Goal: Task Accomplishment & Management: Use online tool/utility

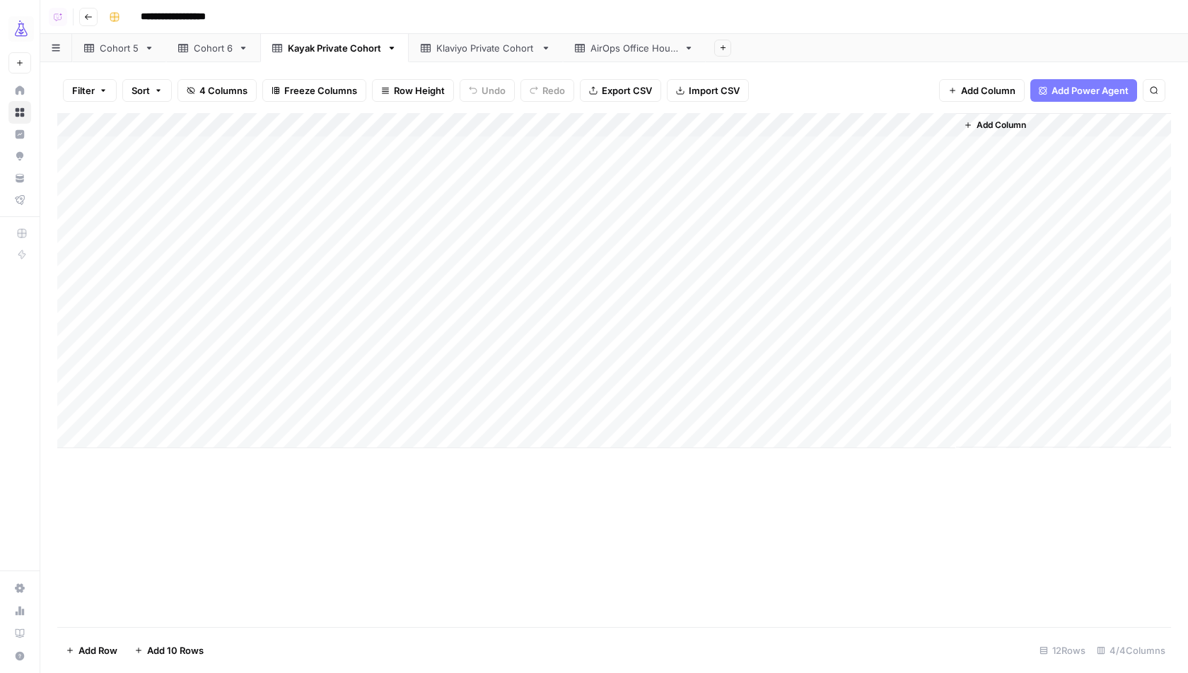
click at [658, 357] on div "Add Column" at bounding box center [614, 280] width 1114 height 335
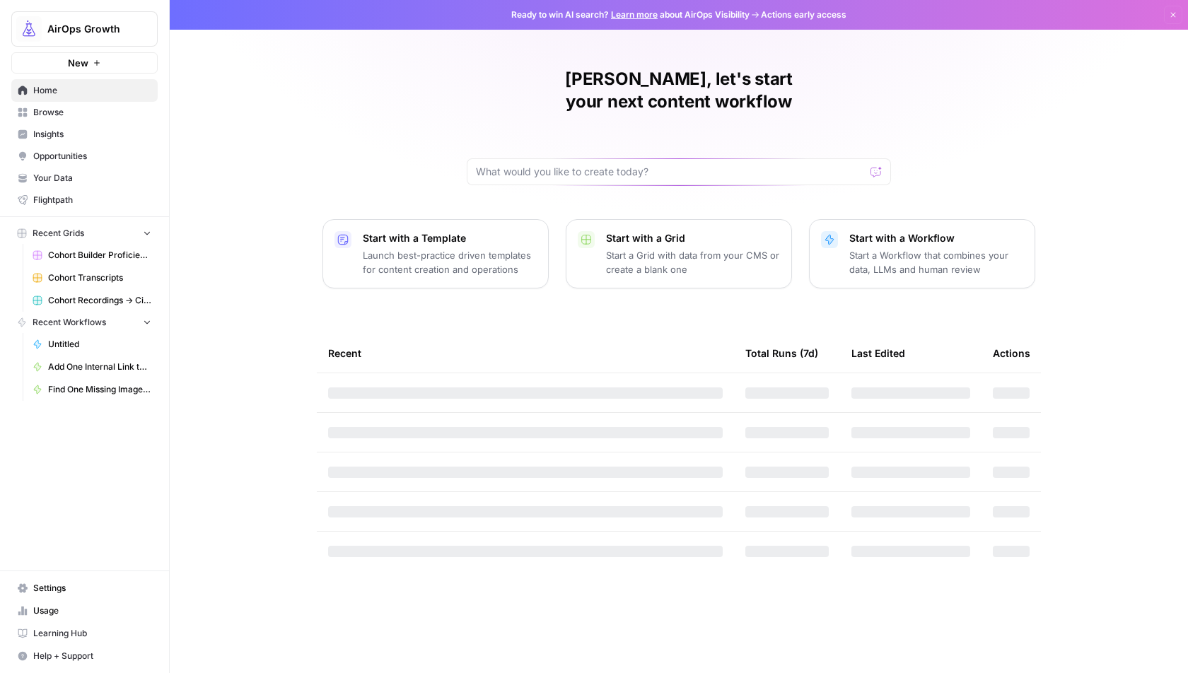
click at [88, 112] on span "Browse" at bounding box center [92, 112] width 118 height 13
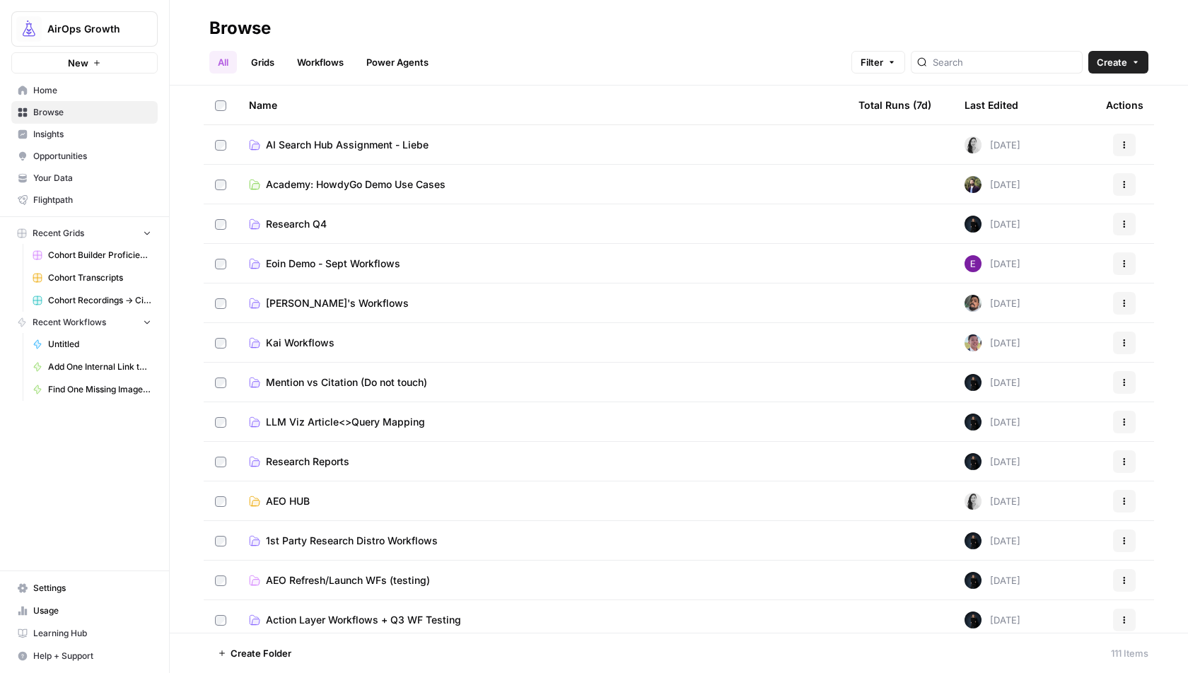
click at [103, 87] on span "Home" at bounding box center [92, 90] width 118 height 13
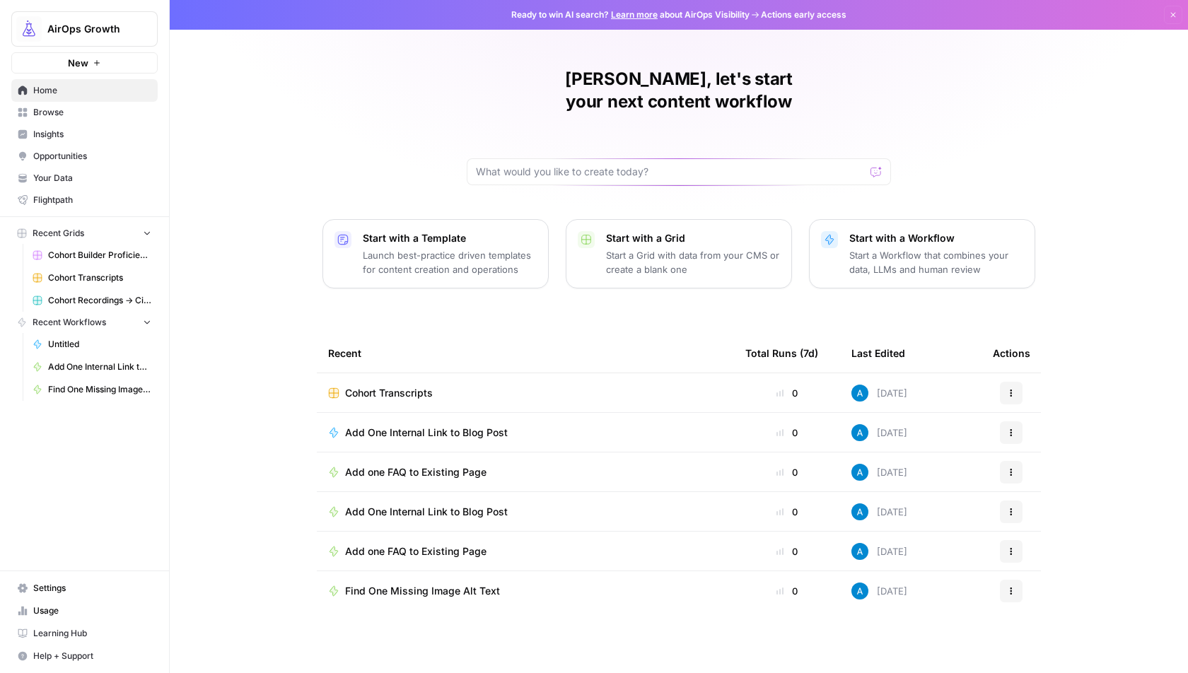
click at [124, 112] on span "Browse" at bounding box center [92, 112] width 118 height 13
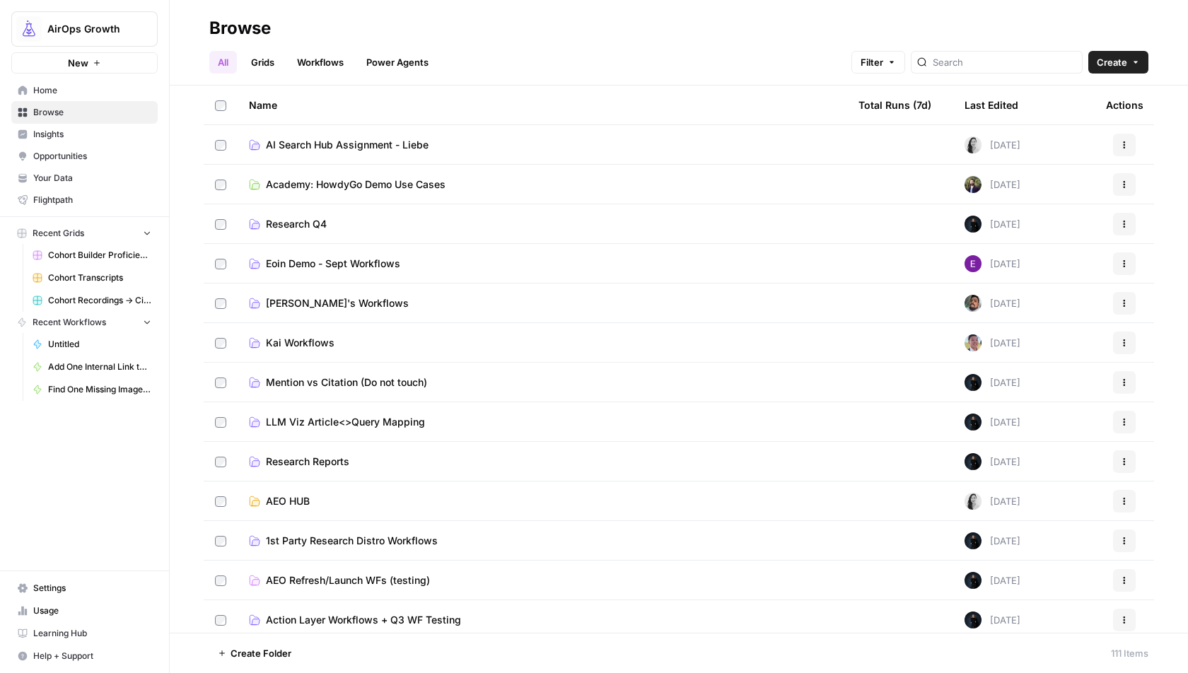
click at [263, 59] on link "Grids" at bounding box center [263, 62] width 40 height 23
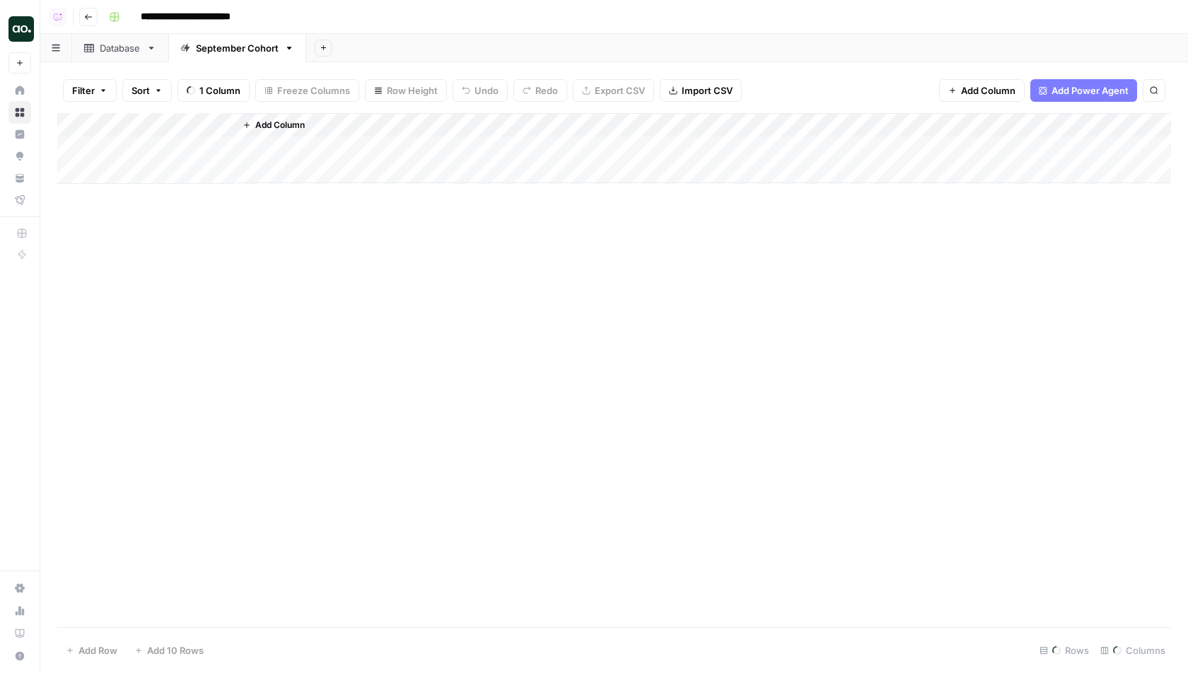
scroll to position [0, 260]
click at [175, 44] on div "Cohort 6 (Sept) - Grads" at bounding box center [151, 48] width 103 height 14
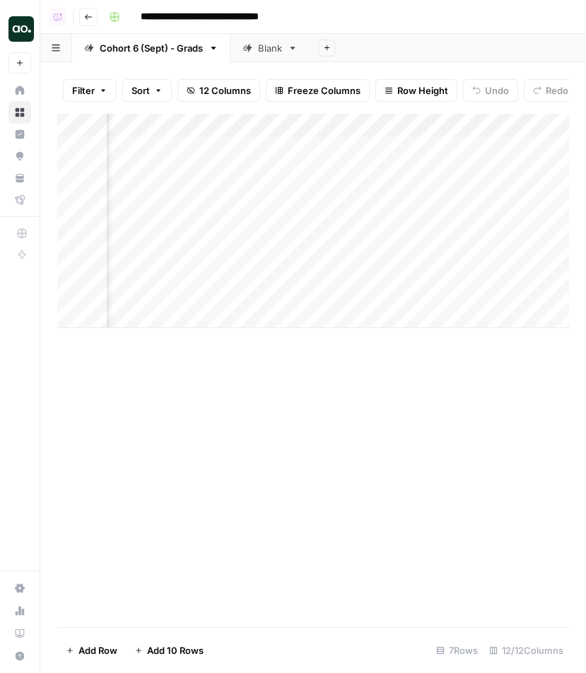
scroll to position [0, 513]
click at [226, 144] on div "Add Column" at bounding box center [313, 220] width 512 height 215
type textarea "**********"
click at [207, 439] on div "Add Column" at bounding box center [313, 370] width 512 height 514
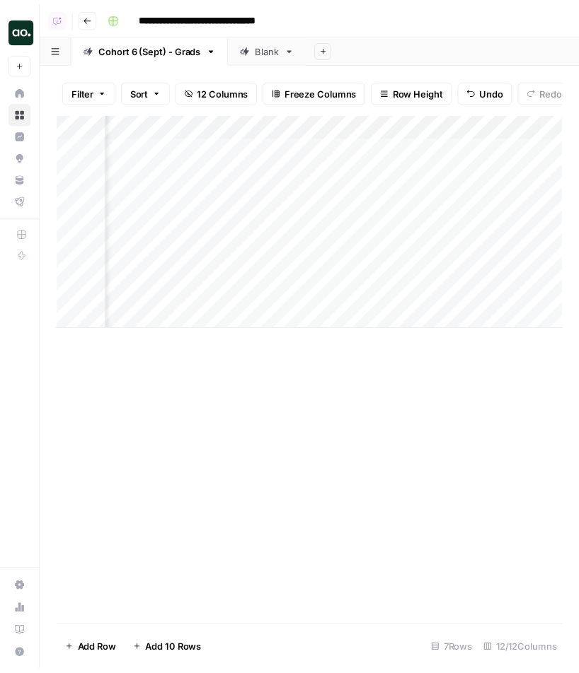
scroll to position [0, 597]
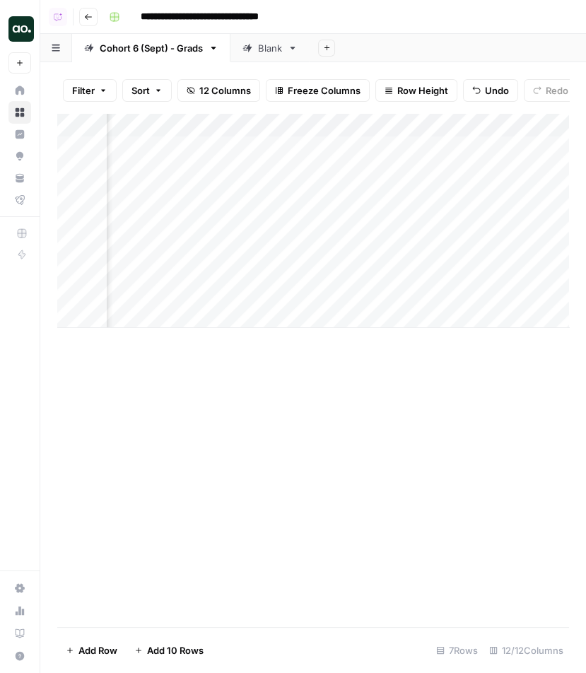
click at [165, 169] on div "Add Column" at bounding box center [313, 220] width 512 height 215
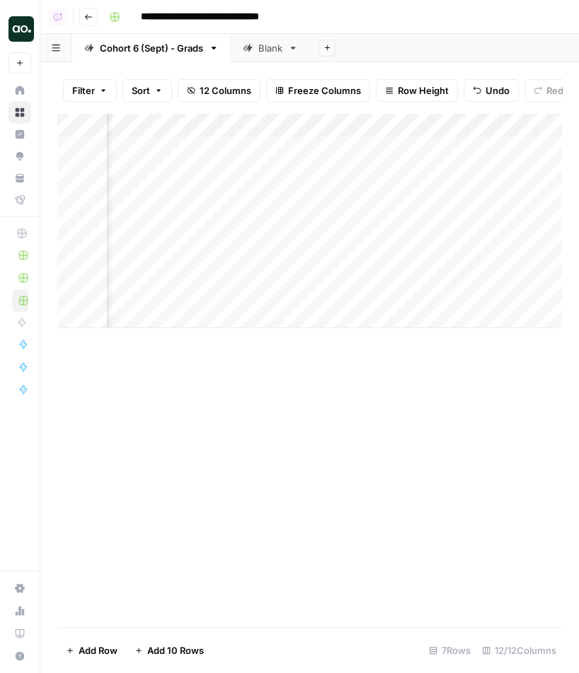
click at [232, 176] on div "Add Column" at bounding box center [309, 220] width 504 height 215
type textarea "**********"
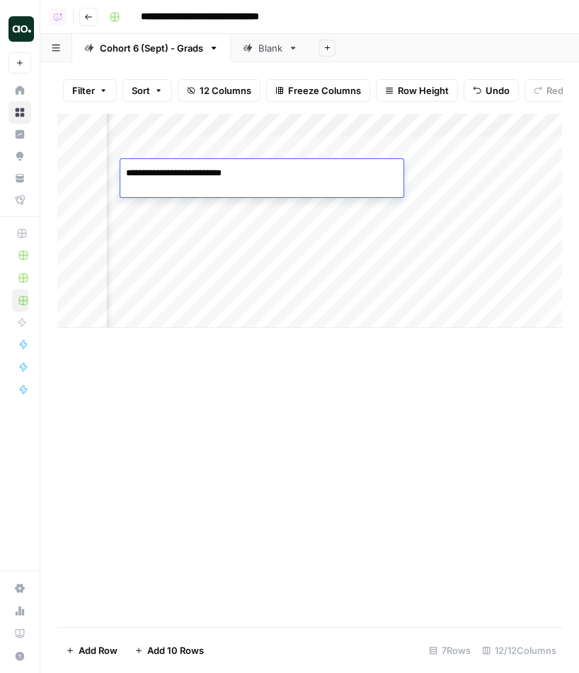
click at [161, 425] on div "Add Column" at bounding box center [309, 370] width 504 height 514
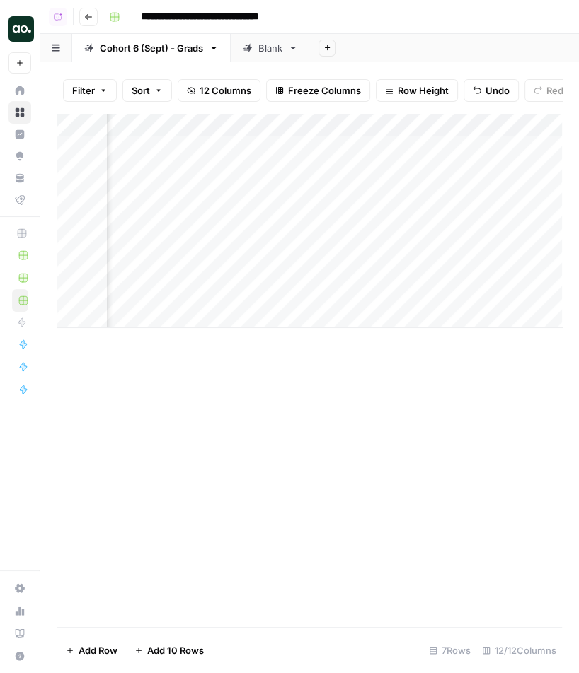
scroll to position [0, 0]
click at [178, 192] on div "Add Column" at bounding box center [309, 220] width 504 height 215
click at [220, 194] on div "Add Column" at bounding box center [309, 220] width 504 height 215
type textarea "**********"
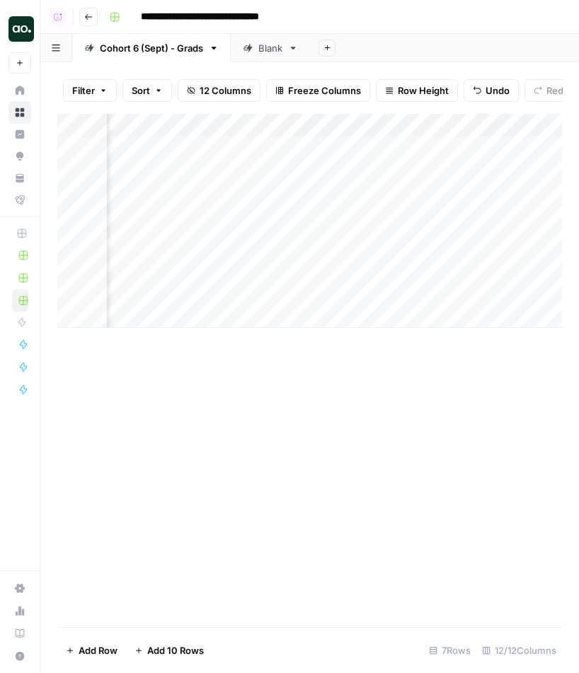
click at [202, 403] on div "Add Column" at bounding box center [309, 370] width 504 height 514
click at [187, 218] on div "Add Column" at bounding box center [309, 220] width 504 height 215
type textarea "**********"
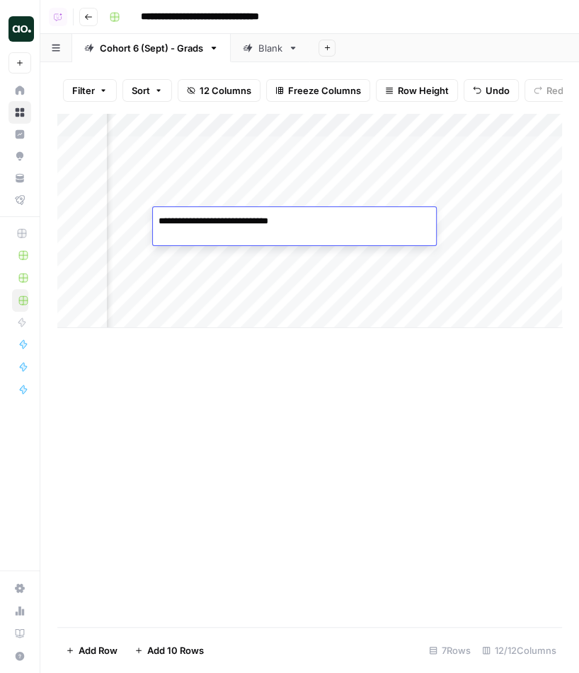
click at [141, 450] on div "Add Column" at bounding box center [309, 370] width 504 height 514
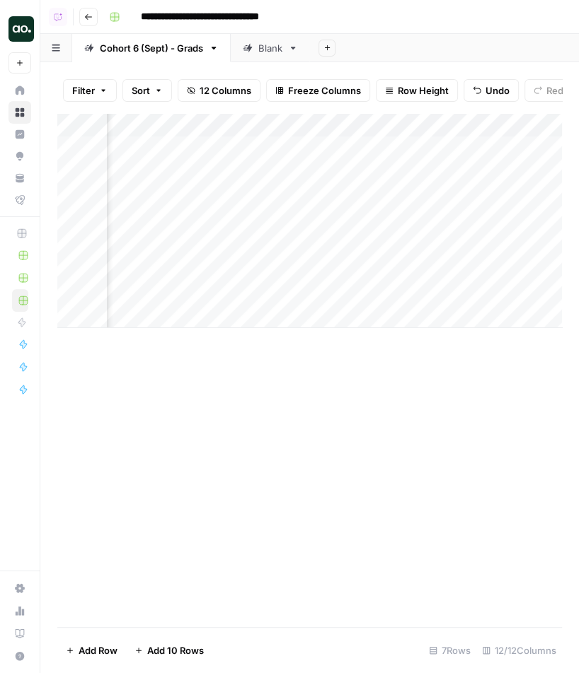
scroll to position [0, 474]
click at [350, 242] on div "Add Column" at bounding box center [309, 220] width 504 height 215
type textarea "**********"
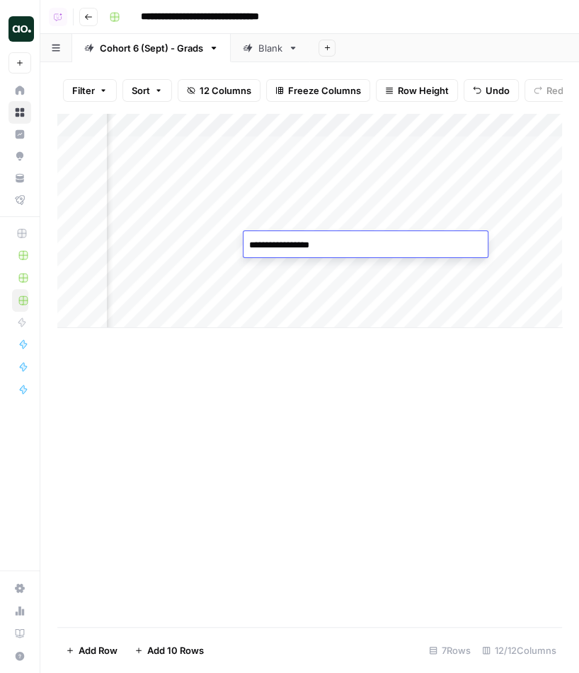
click at [313, 375] on div "Add Column" at bounding box center [309, 370] width 504 height 514
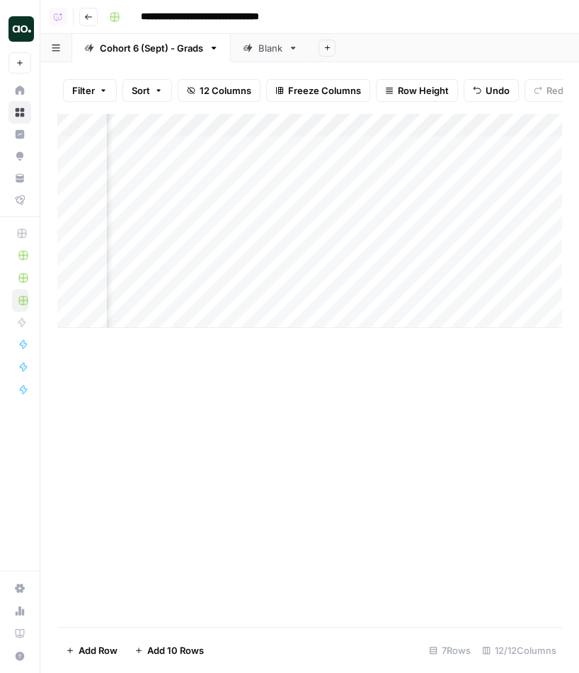
click at [332, 267] on div "Add Column" at bounding box center [309, 220] width 504 height 215
type textarea "**********"
click at [281, 458] on div "Add Column" at bounding box center [309, 370] width 504 height 514
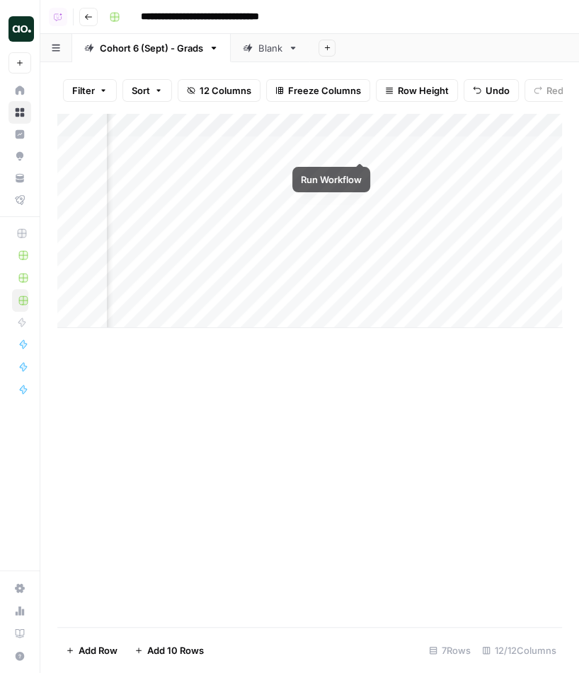
click at [359, 146] on div "Add Column" at bounding box center [309, 220] width 504 height 215
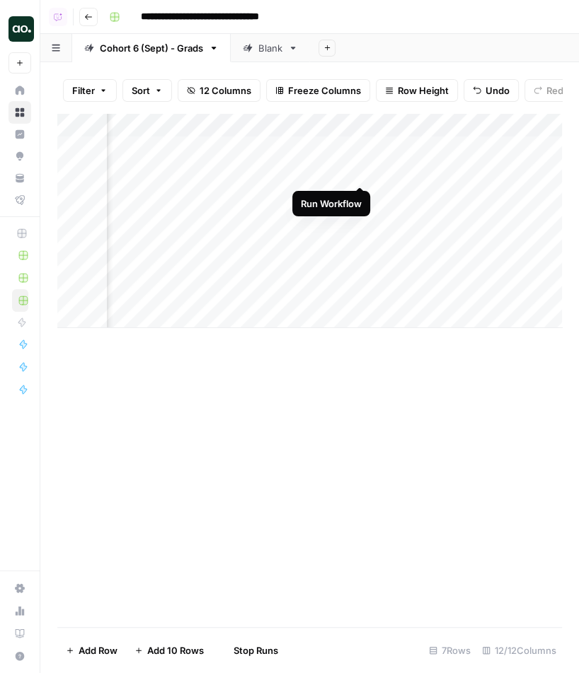
click at [359, 170] on div "Add Column" at bounding box center [309, 220] width 504 height 215
click at [361, 195] on div "Add Column" at bounding box center [309, 220] width 504 height 215
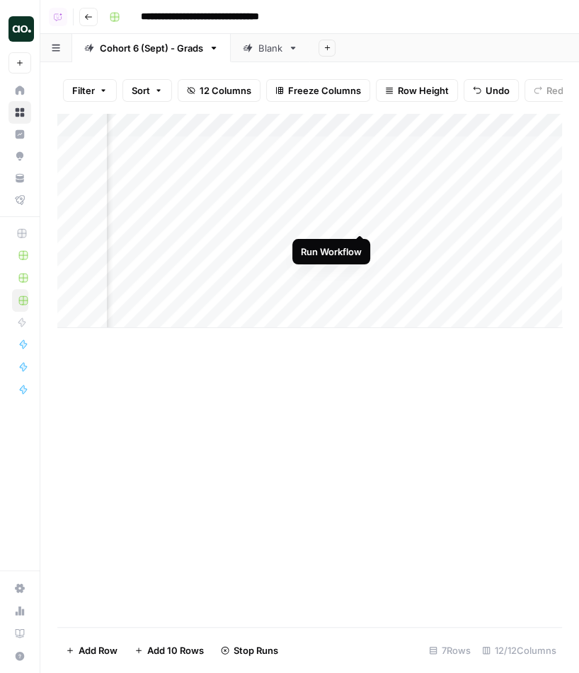
click at [360, 221] on div "Add Column" at bounding box center [309, 220] width 504 height 215
click at [359, 241] on div "Add Column" at bounding box center [309, 220] width 504 height 215
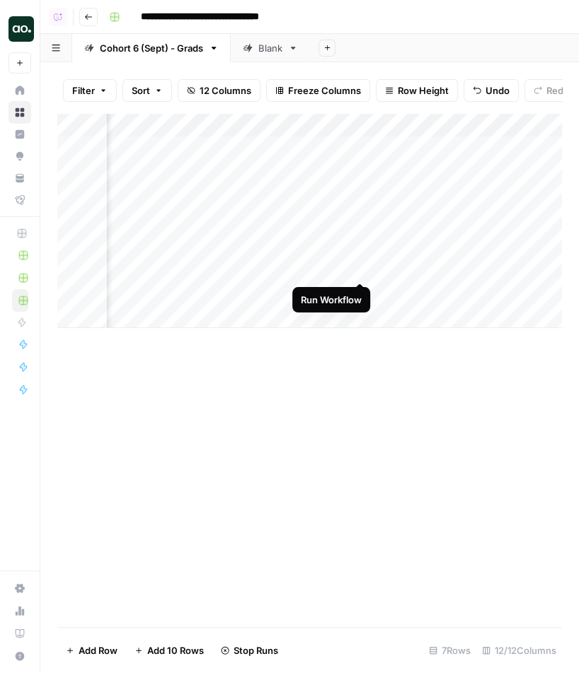
click at [359, 267] on div "Add Column" at bounding box center [309, 220] width 504 height 215
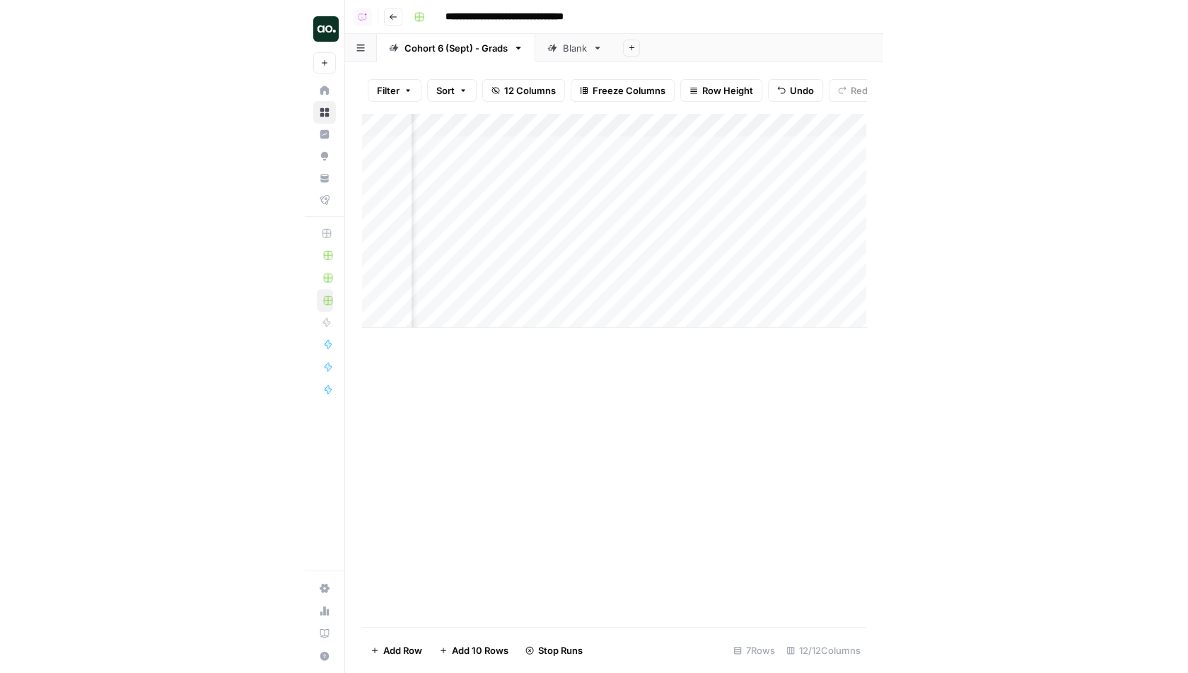
scroll to position [0, 0]
